Goal: Task Accomplishment & Management: Complete application form

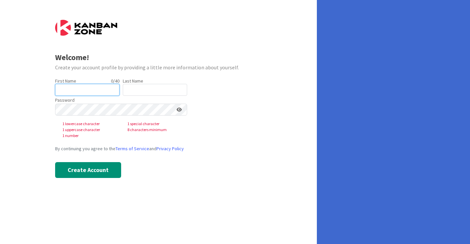
click at [96, 87] on input "text" at bounding box center [87, 90] width 64 height 12
type input "[PERSON_NAME]"
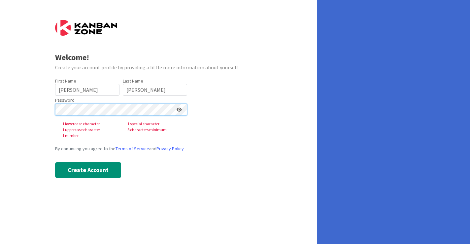
click at [55, 116] on div at bounding box center [55, 116] width 0 height 0
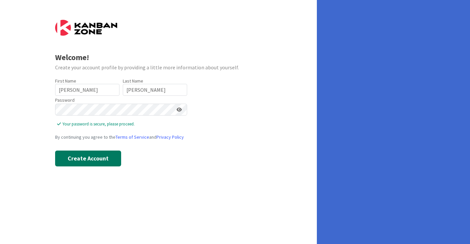
click at [106, 163] on button "Create Account" at bounding box center [88, 158] width 66 height 16
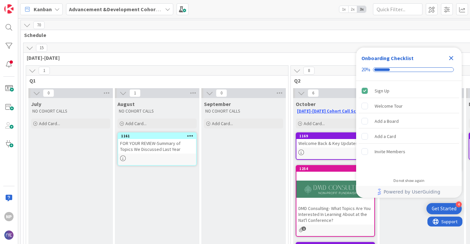
click at [263, 163] on div "September NO COHORT CALLS Add Card..." at bounding box center [243, 241] width 84 height 286
click at [252, 185] on div "September NO COHORT CALLS Add Card..." at bounding box center [243, 241] width 84 height 286
click at [367, 106] on rect "Welcome Tour is incomplete." at bounding box center [365, 106] width 6 height 6
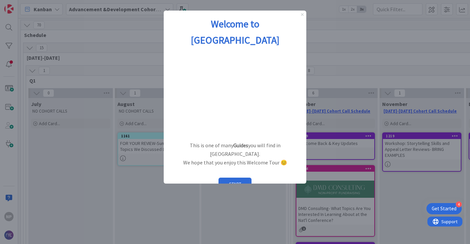
click at [302, 16] on icon "Close Preview" at bounding box center [302, 14] width 3 height 3
